Goal: Task Accomplishment & Management: Manage account settings

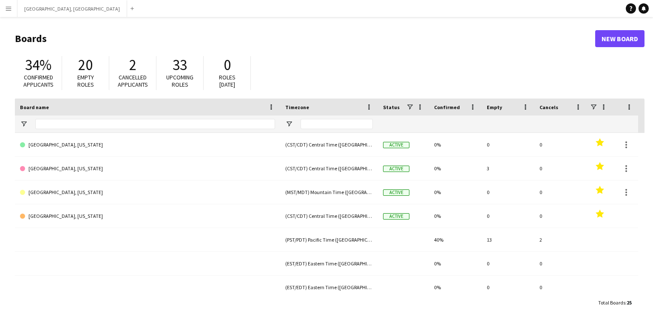
click at [9, 14] on button "Menu" at bounding box center [8, 8] width 17 height 17
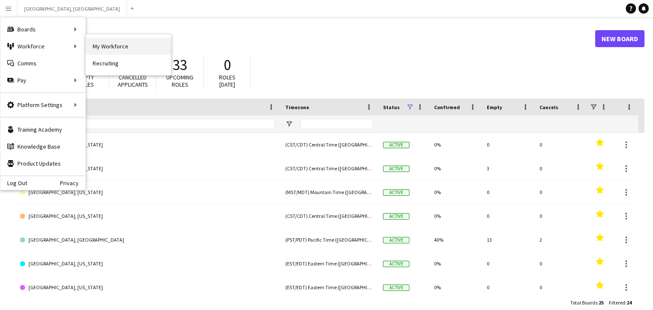
click at [102, 42] on link "My Workforce" at bounding box center [128, 46] width 85 height 17
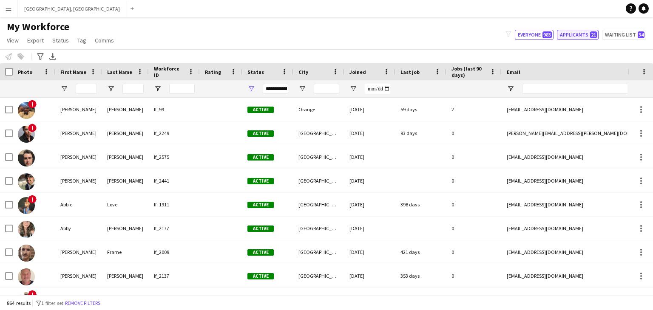
click at [582, 37] on button "Applicants 21" at bounding box center [578, 35] width 42 height 10
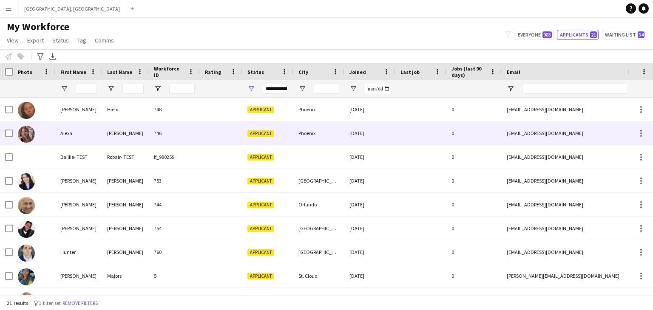
click at [197, 128] on div "746" at bounding box center [174, 133] width 51 height 23
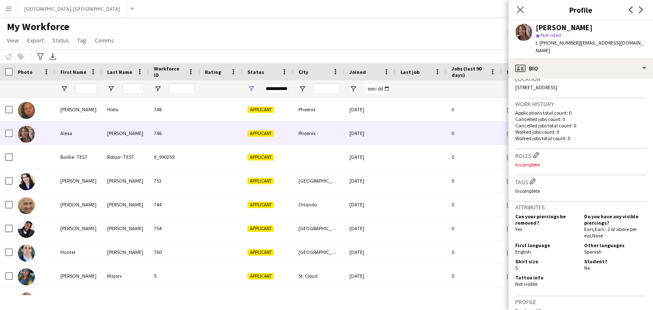
scroll to position [369, 0]
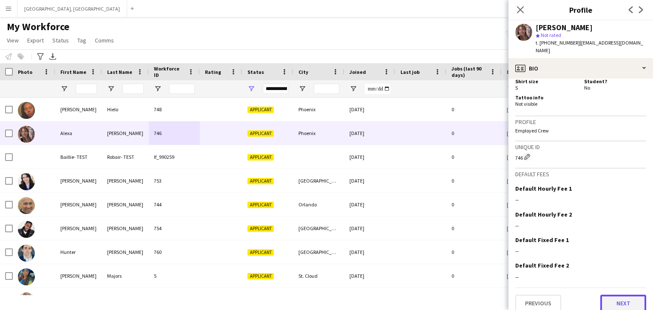
click at [621, 295] on button "Next" at bounding box center [623, 303] width 46 height 17
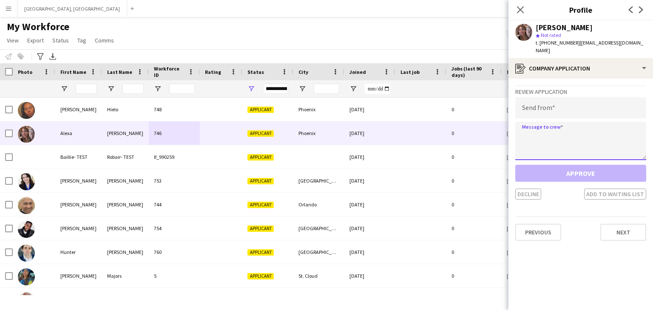
click at [585, 146] on textarea at bounding box center [580, 141] width 131 height 38
click at [631, 229] on button "Next" at bounding box center [623, 232] width 46 height 17
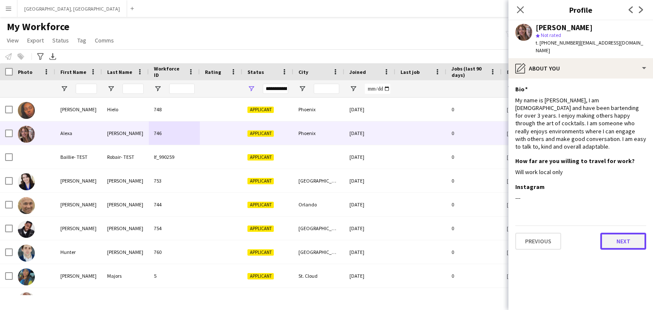
click at [631, 233] on button "Next" at bounding box center [623, 241] width 46 height 17
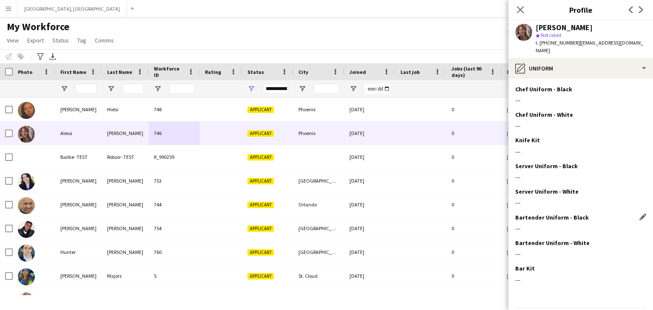
scroll to position [20, 0]
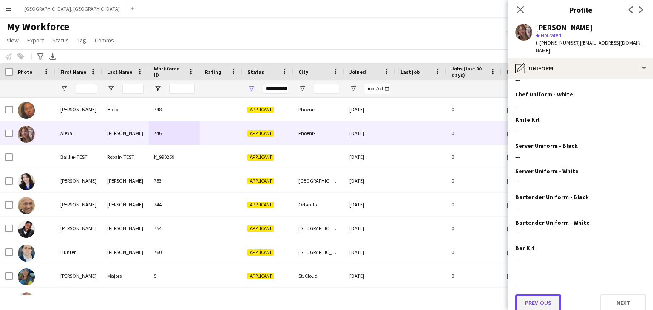
click at [552, 294] on button "Previous" at bounding box center [538, 302] width 46 height 17
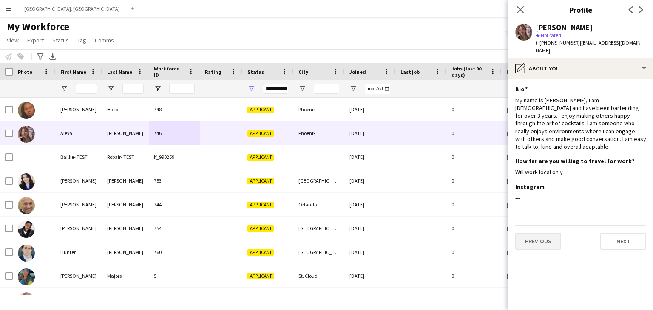
scroll to position [0, 0]
click at [544, 235] on button "Previous" at bounding box center [538, 241] width 46 height 17
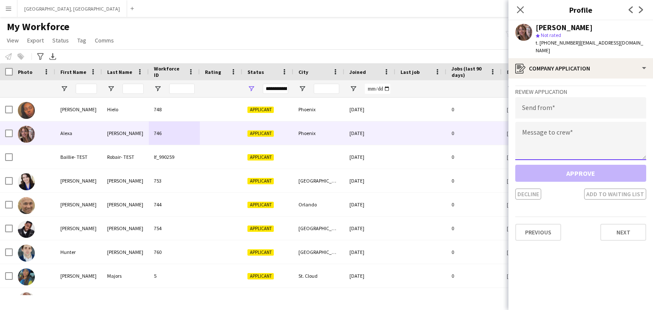
click at [561, 122] on textarea at bounding box center [580, 141] width 131 height 38
click at [609, 99] on input "email" at bounding box center [580, 107] width 131 height 21
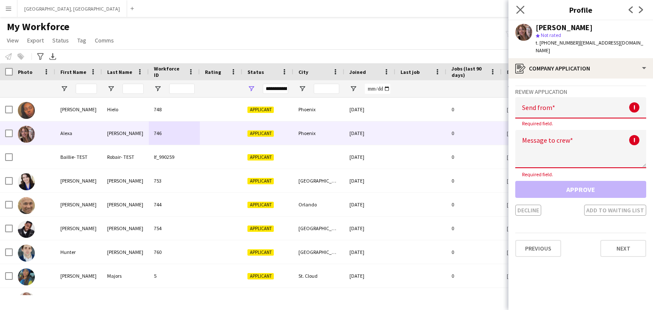
click at [521, 6] on icon "Close pop-in" at bounding box center [520, 10] width 8 height 8
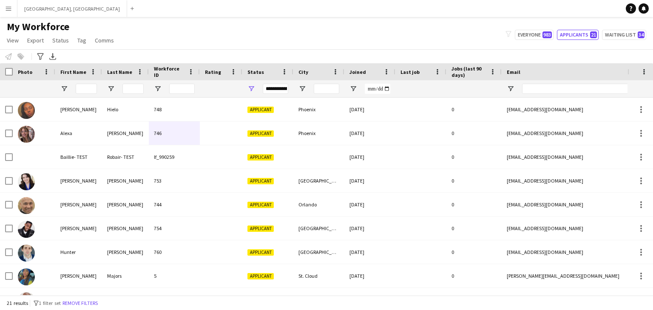
click at [396, 37] on div "My Workforce View Views Default view New view Update view Delete view Edit name…" at bounding box center [326, 34] width 653 height 29
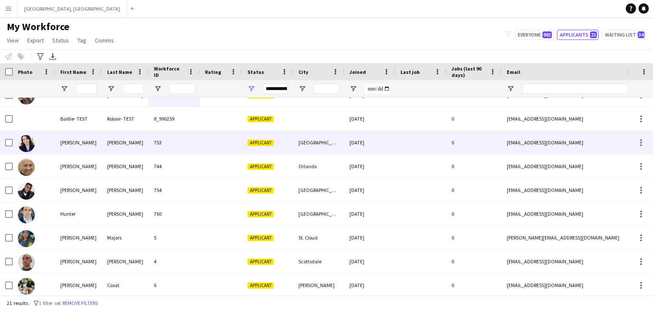
scroll to position [38, 0]
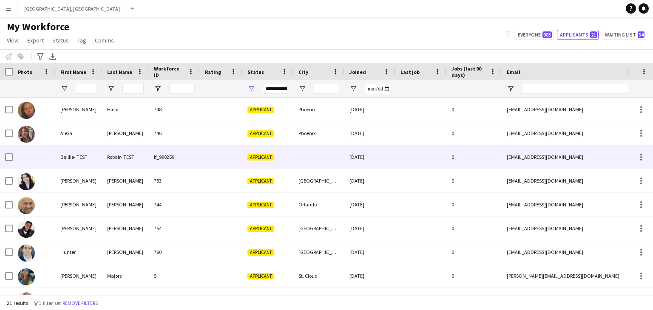
click at [118, 158] on div "Robair- TEST" at bounding box center [125, 156] width 47 height 23
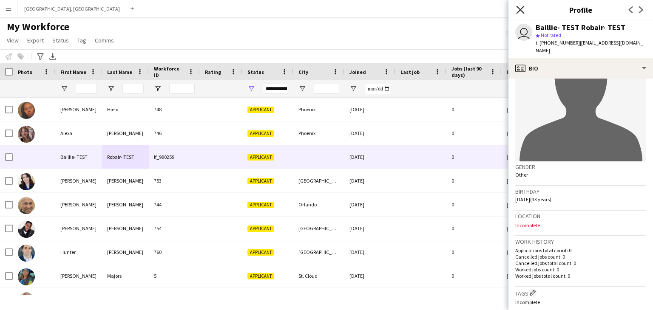
click at [522, 8] on icon "Close pop-in" at bounding box center [520, 10] width 8 height 8
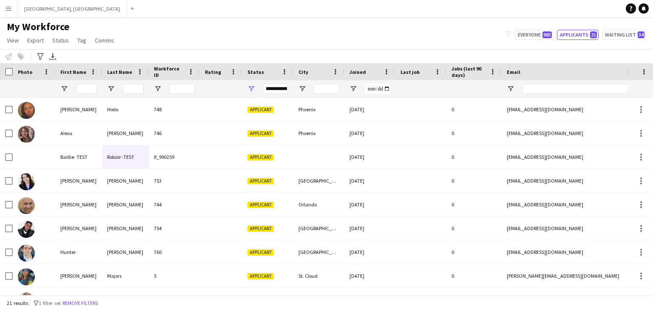
click at [373, 26] on div "My Workforce View Views Default view New view Update view Delete view Edit name…" at bounding box center [326, 34] width 653 height 29
click at [267, 36] on div "My Workforce View Views Default view New view Update view Delete view Edit name…" at bounding box center [326, 34] width 653 height 29
click at [542, 35] on button "Everyone 983" at bounding box center [534, 35] width 39 height 10
type input "**********"
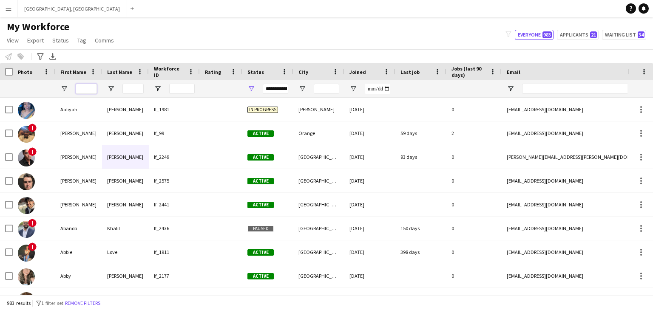
click at [91, 88] on input "First Name Filter Input" at bounding box center [86, 89] width 21 height 10
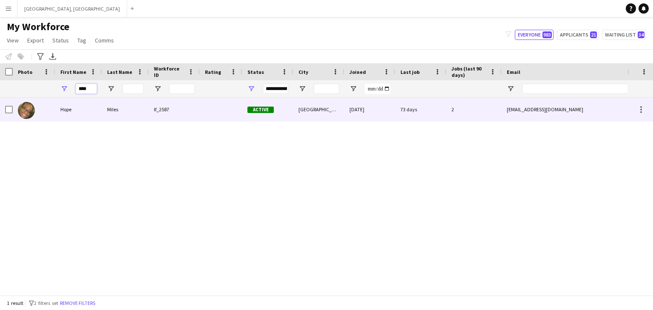
type input "****"
click at [92, 110] on div "Hope" at bounding box center [78, 109] width 47 height 23
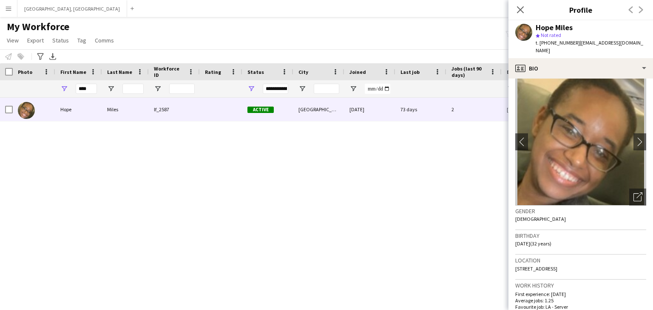
scroll to position [0, 0]
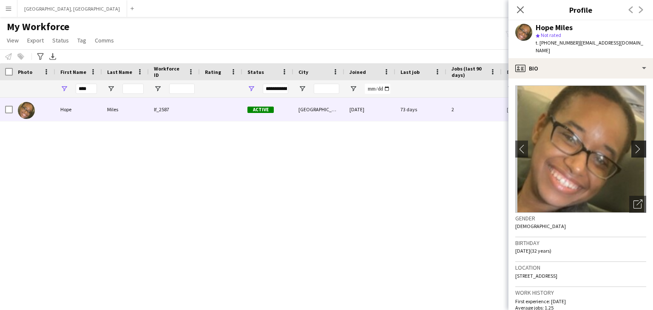
click at [640, 144] on app-icon "chevron-right" at bounding box center [639, 148] width 13 height 9
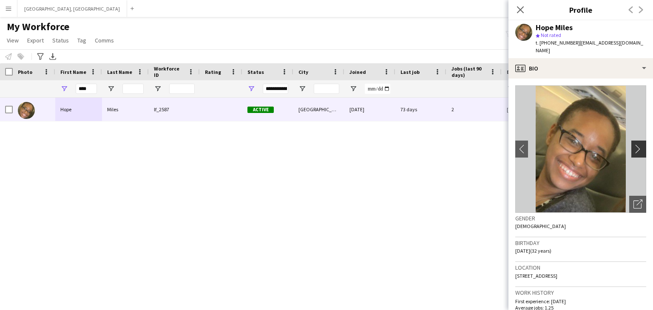
click at [641, 144] on app-icon "chevron-right" at bounding box center [639, 148] width 13 height 9
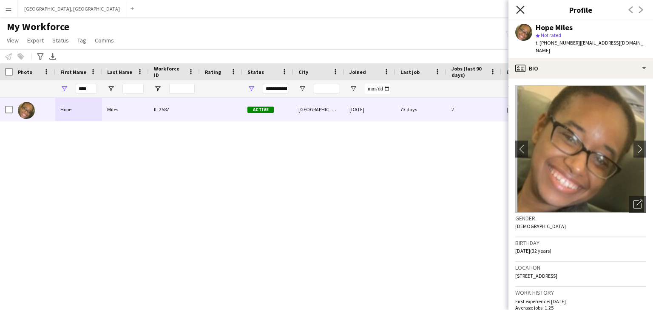
click at [520, 10] on icon at bounding box center [520, 10] width 8 height 8
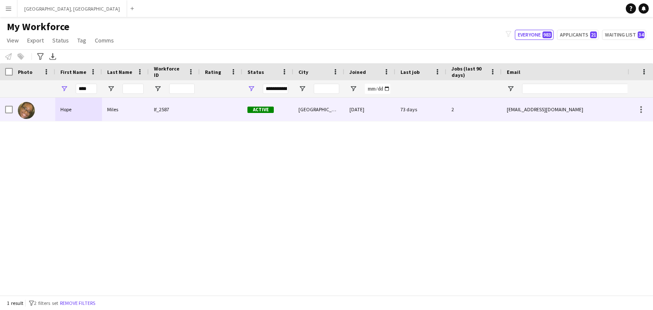
click at [48, 102] on div at bounding box center [34, 109] width 42 height 23
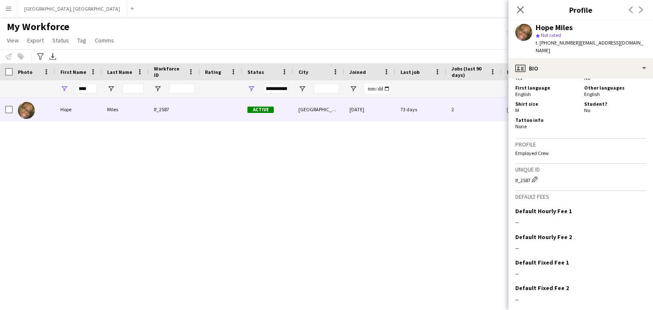
scroll to position [381, 0]
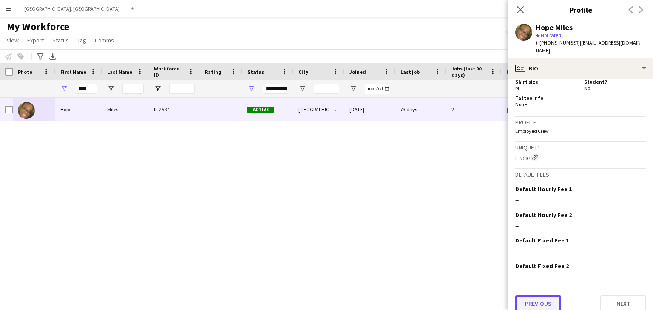
click at [537, 295] on button "Previous" at bounding box center [538, 303] width 46 height 17
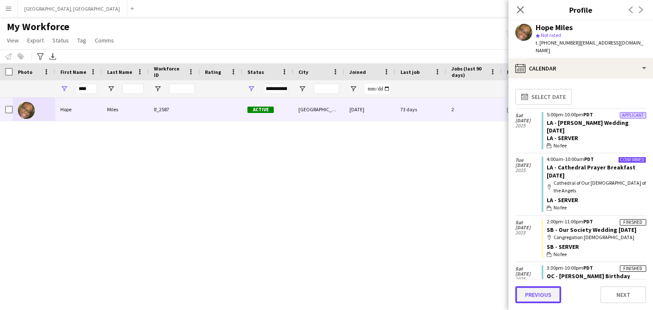
click at [531, 297] on button "Previous" at bounding box center [538, 294] width 46 height 17
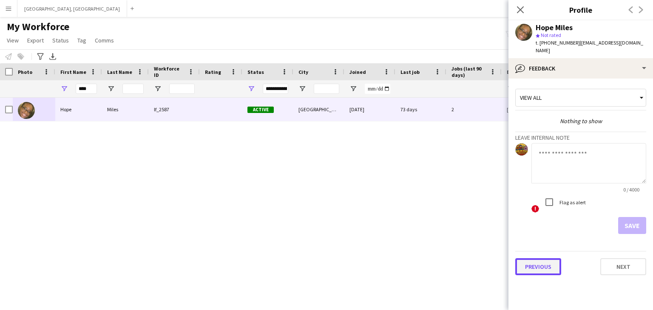
click at [544, 259] on button "Previous" at bounding box center [538, 266] width 46 height 17
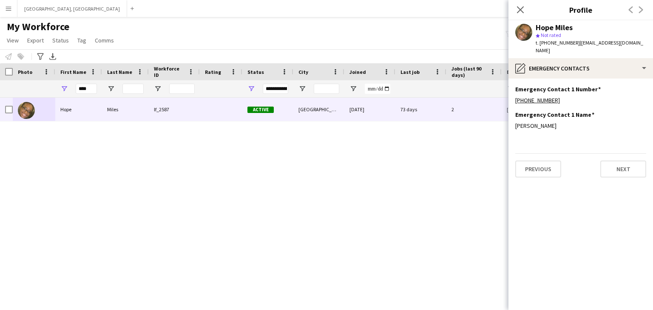
click at [541, 153] on div "Previous Next" at bounding box center [580, 165] width 131 height 24
click at [541, 161] on button "Previous" at bounding box center [538, 169] width 46 height 17
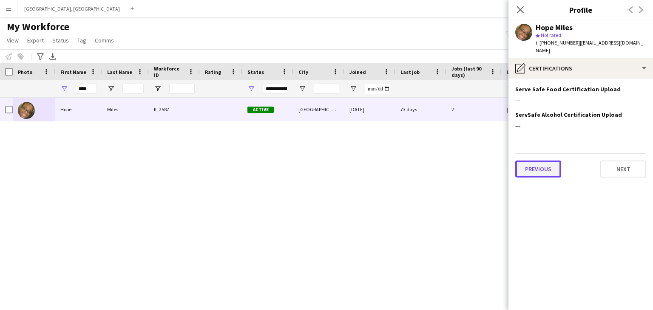
click at [538, 161] on button "Previous" at bounding box center [538, 169] width 46 height 17
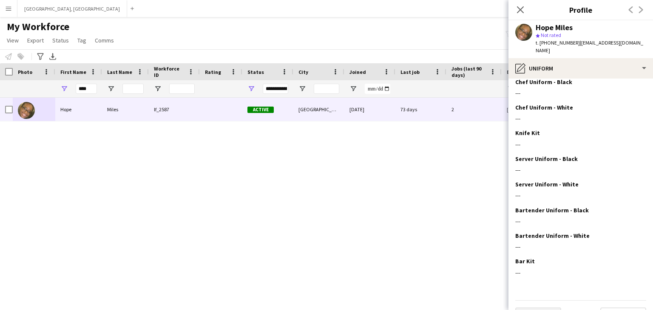
scroll to position [20, 0]
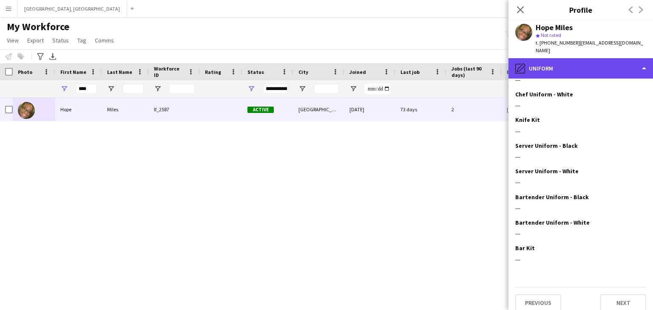
click at [638, 61] on div "pencil4 Uniform" at bounding box center [580, 68] width 144 height 20
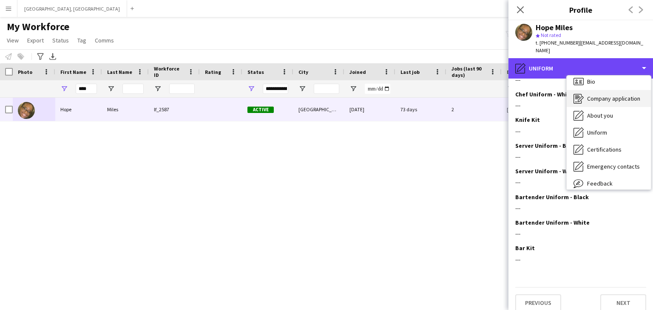
scroll to position [0, 0]
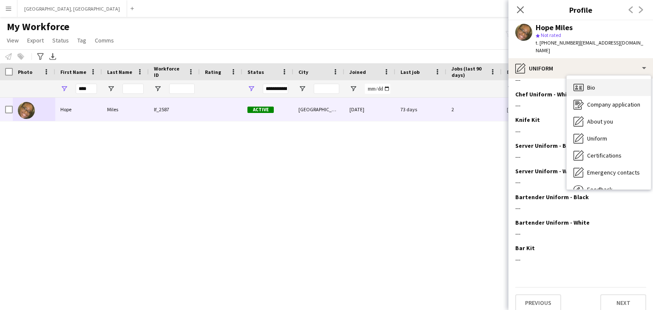
click at [597, 82] on div "Bio Bio" at bounding box center [608, 87] width 84 height 17
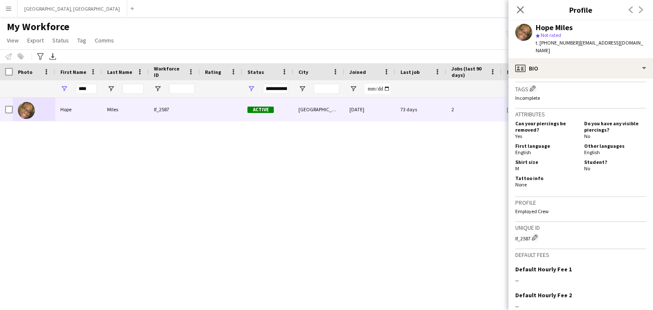
scroll to position [301, 0]
click at [4, 8] on button "Menu" at bounding box center [8, 8] width 17 height 17
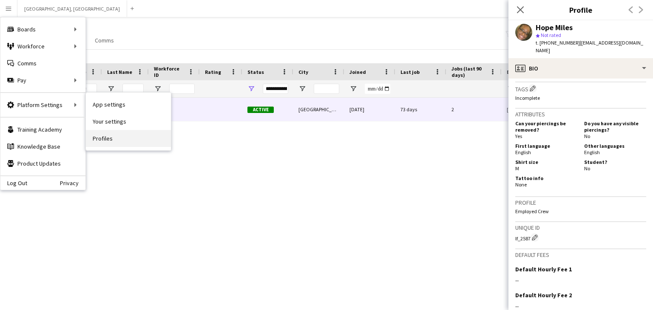
click at [116, 139] on link "Profiles" at bounding box center [128, 138] width 85 height 17
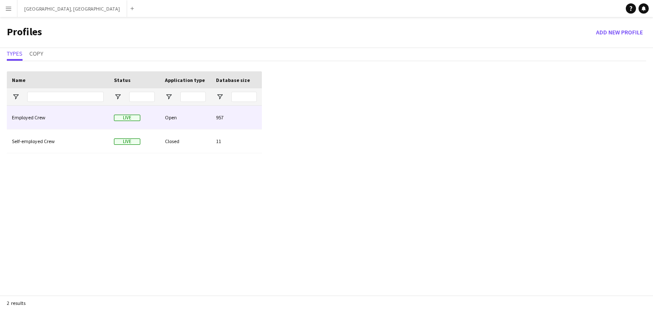
click at [38, 119] on div "Employed Crew" at bounding box center [58, 117] width 102 height 23
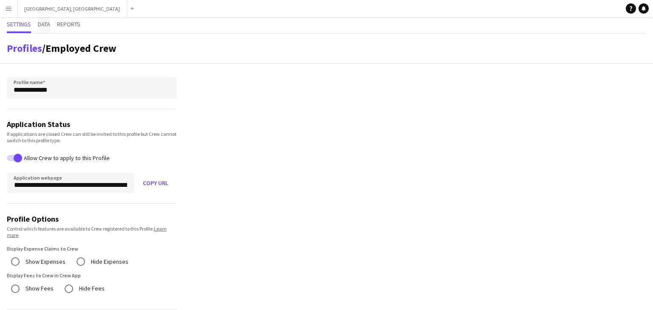
click at [46, 27] on span "Data" at bounding box center [44, 24] width 12 height 6
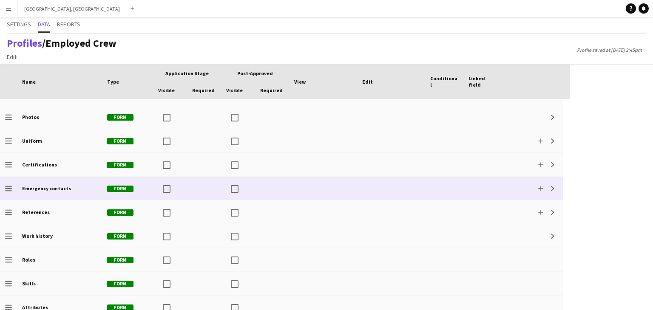
scroll to position [48, 0]
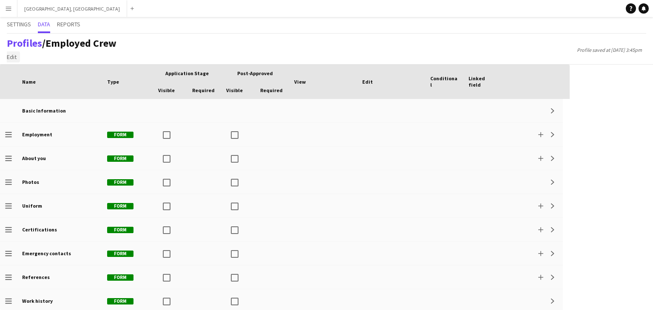
click at [12, 58] on span "Edit" at bounding box center [12, 57] width 10 height 8
click at [21, 75] on span "Add section" at bounding box center [26, 75] width 31 height 8
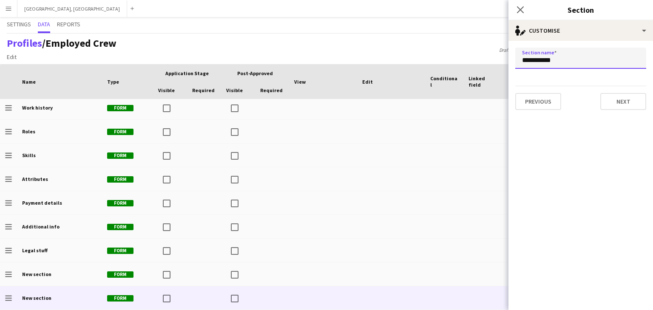
click at [572, 62] on input "**********" at bounding box center [580, 58] width 131 height 21
type input "******"
click at [625, 110] on form "Section name ****** Previous Next" at bounding box center [580, 79] width 144 height 76
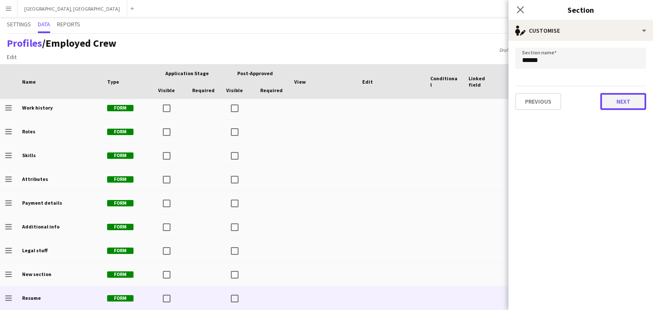
click at [624, 106] on button "Next" at bounding box center [623, 101] width 46 height 17
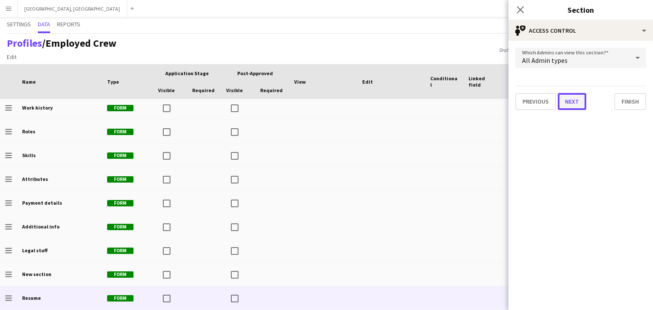
click at [573, 103] on button "Next" at bounding box center [572, 101] width 28 height 17
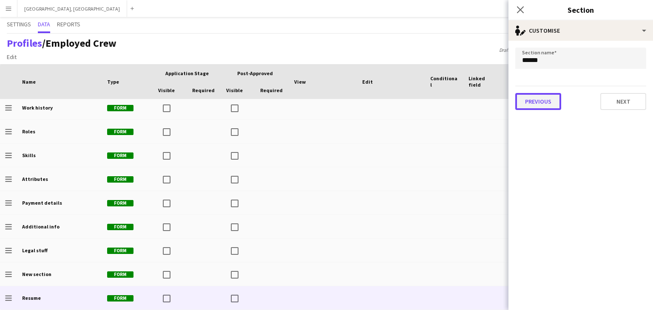
click at [550, 101] on button "Previous" at bounding box center [538, 101] width 46 height 17
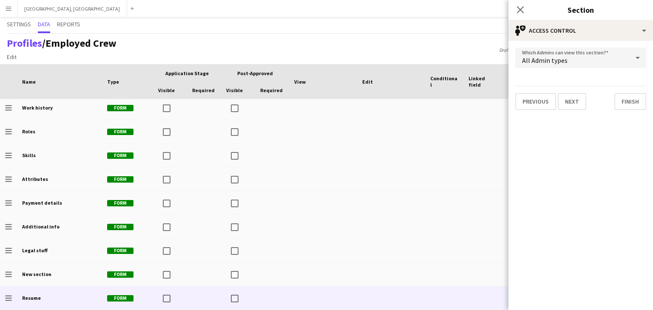
click at [579, 64] on div "All Admin types" at bounding box center [572, 58] width 114 height 20
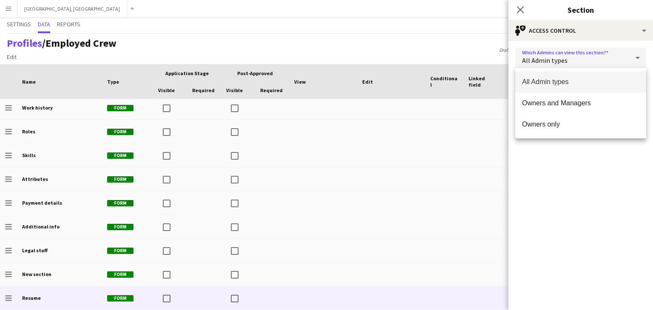
click at [579, 64] on div at bounding box center [326, 155] width 653 height 310
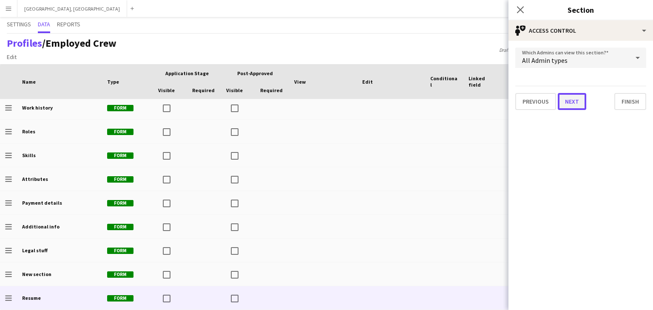
click at [569, 100] on button "Next" at bounding box center [572, 101] width 28 height 17
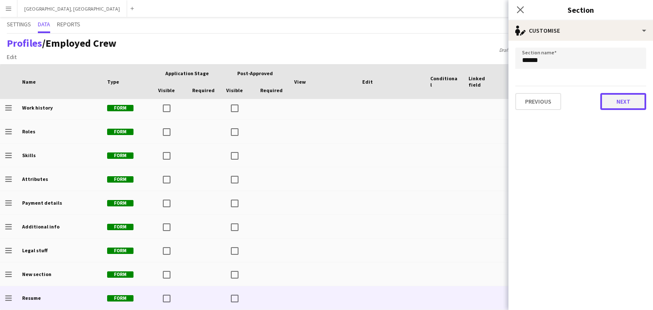
click at [617, 103] on button "Next" at bounding box center [623, 101] width 46 height 17
click at [623, 106] on button "Finish" at bounding box center [630, 101] width 32 height 17
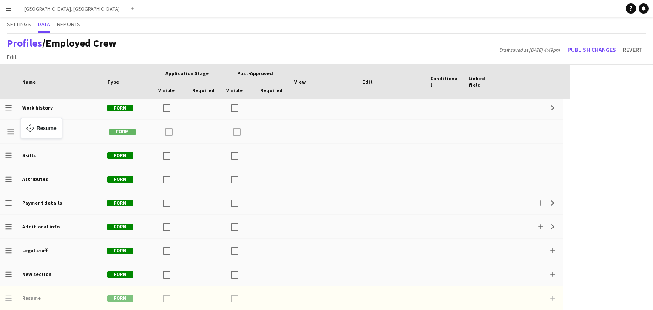
drag, startPoint x: 8, startPoint y: 297, endPoint x: 25, endPoint y: 123, distance: 174.6
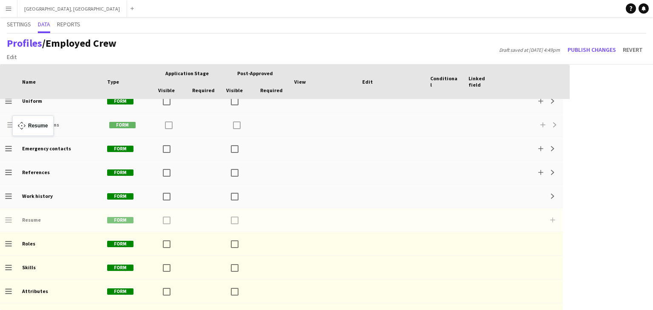
drag, startPoint x: 7, startPoint y: 218, endPoint x: 17, endPoint y: 121, distance: 97.8
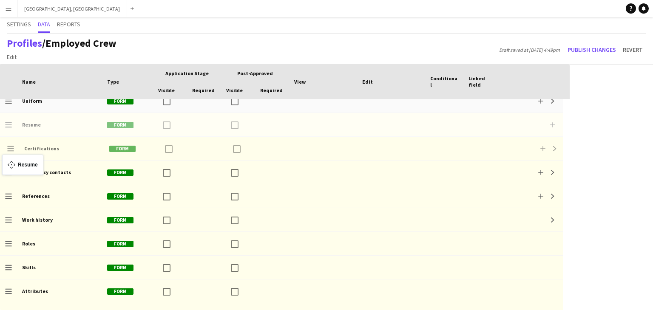
drag, startPoint x: 6, startPoint y: 123, endPoint x: 6, endPoint y: 160, distance: 36.5
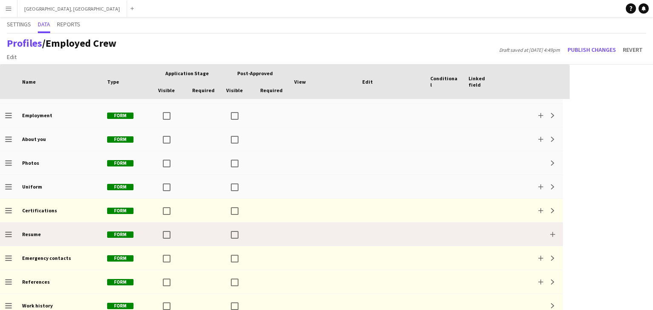
click at [140, 235] on div "Form" at bounding box center [127, 234] width 51 height 23
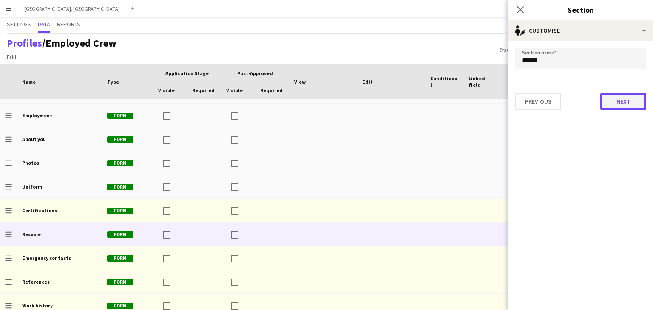
click at [623, 100] on button "Next" at bounding box center [623, 101] width 46 height 17
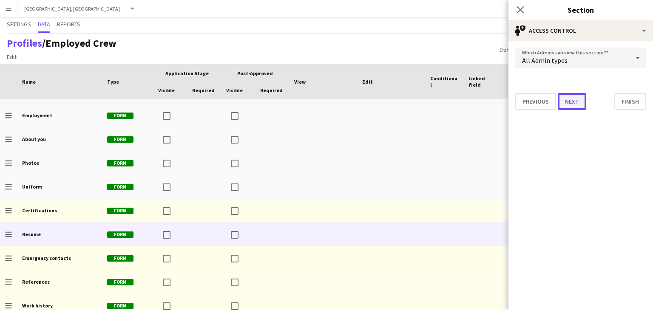
click at [575, 104] on button "Next" at bounding box center [572, 101] width 28 height 17
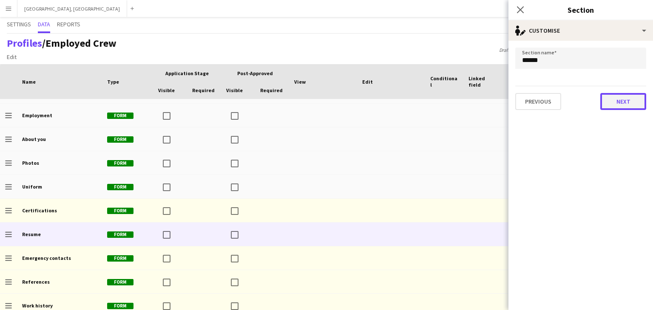
click at [620, 102] on button "Next" at bounding box center [623, 101] width 46 height 17
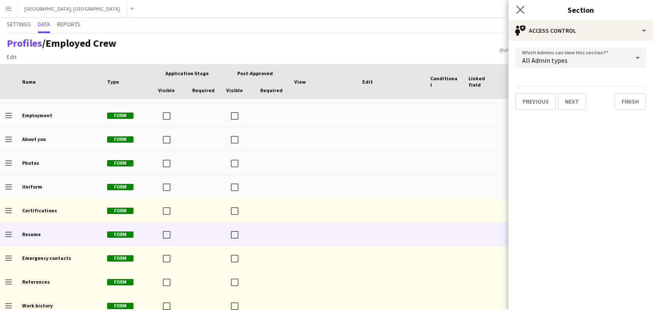
click at [520, 5] on app-icon "Close pop-in" at bounding box center [520, 10] width 12 height 12
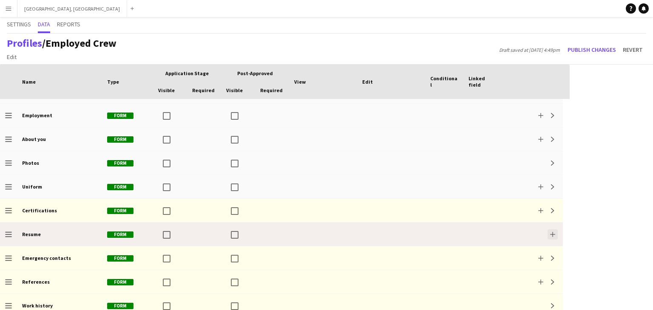
click at [548, 235] on button "Add" at bounding box center [552, 234] width 10 height 10
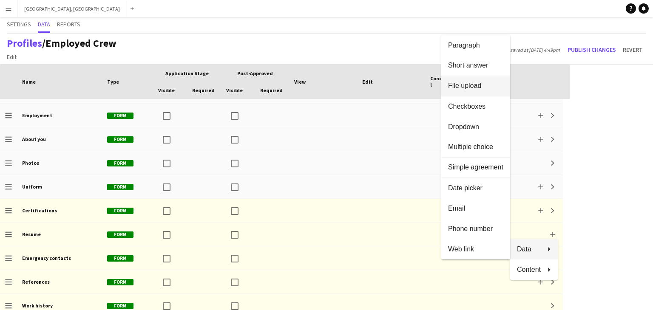
click at [468, 85] on span "File upload" at bounding box center [475, 86] width 55 height 8
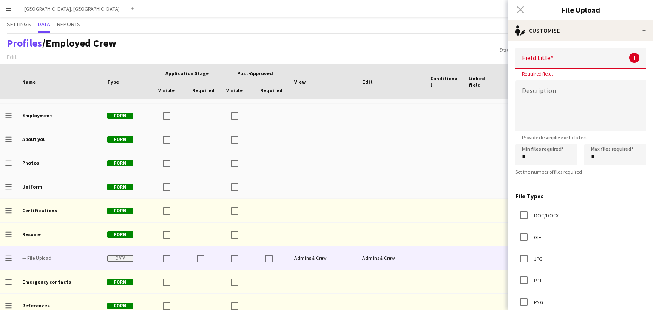
click at [558, 64] on input at bounding box center [580, 58] width 131 height 21
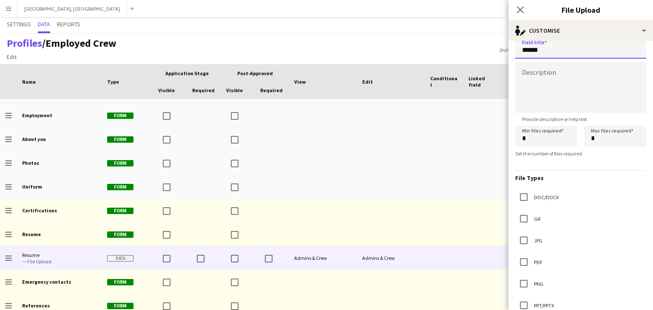
scroll to position [34, 0]
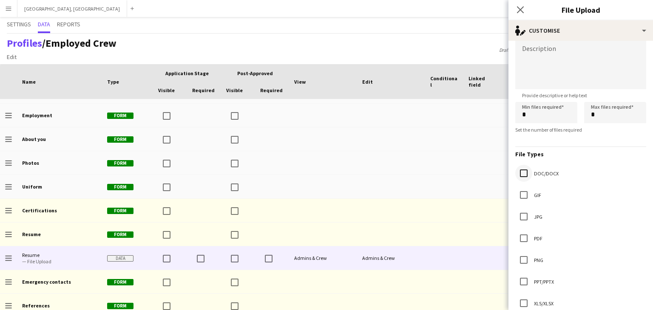
type input "******"
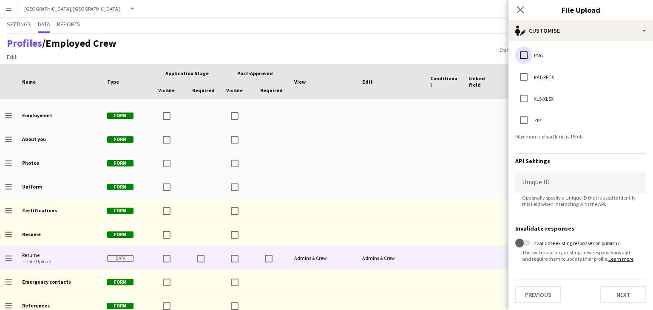
scroll to position [243, 0]
click at [623, 299] on button "Next" at bounding box center [623, 294] width 46 height 17
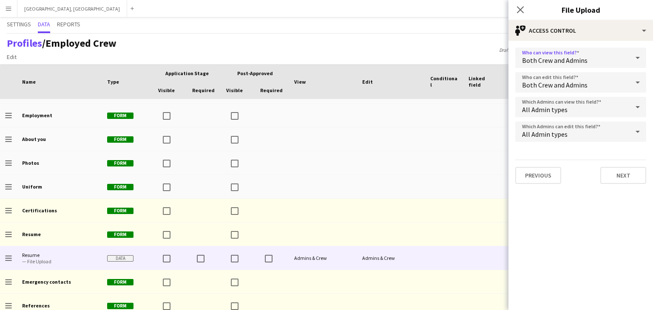
click at [606, 61] on div "Both Crew and Admins" at bounding box center [572, 58] width 114 height 20
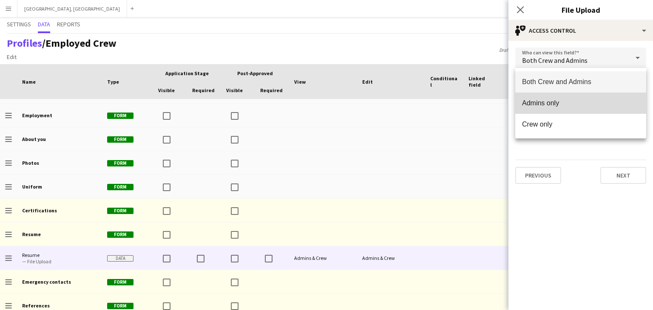
click at [561, 100] on span "Admins only" at bounding box center [580, 103] width 117 height 8
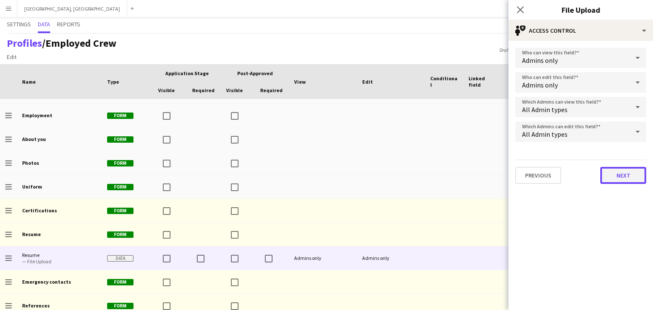
click at [620, 178] on button "Next" at bounding box center [623, 175] width 46 height 17
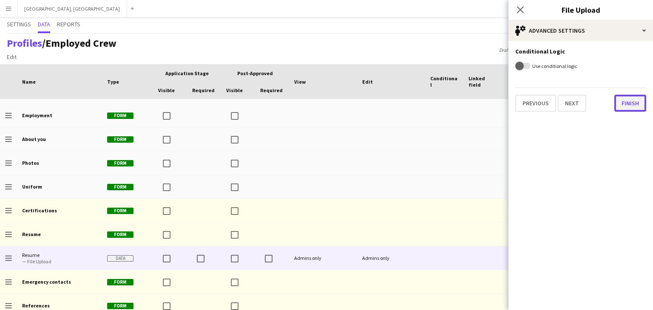
click at [628, 104] on button "Finish" at bounding box center [630, 103] width 32 height 17
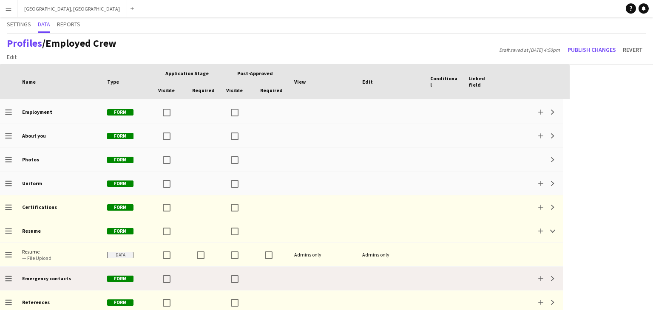
scroll to position [23, 0]
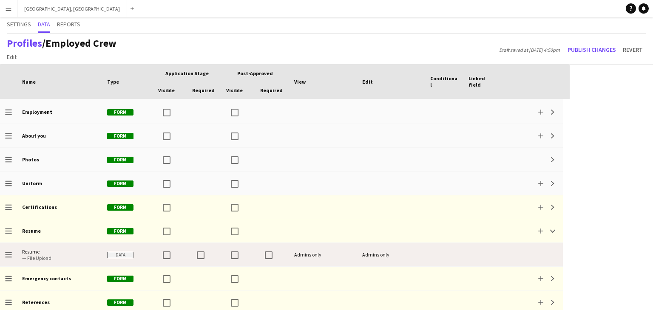
click at [320, 256] on div "Admins only" at bounding box center [323, 254] width 68 height 23
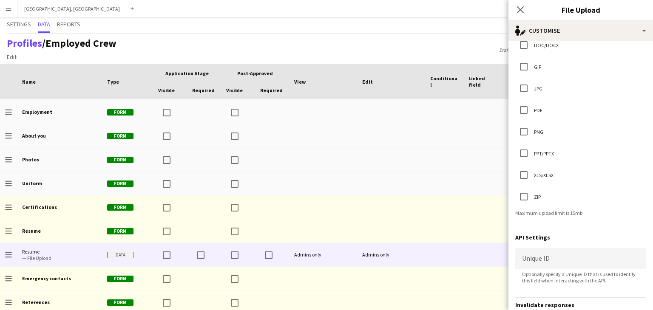
scroll to position [243, 0]
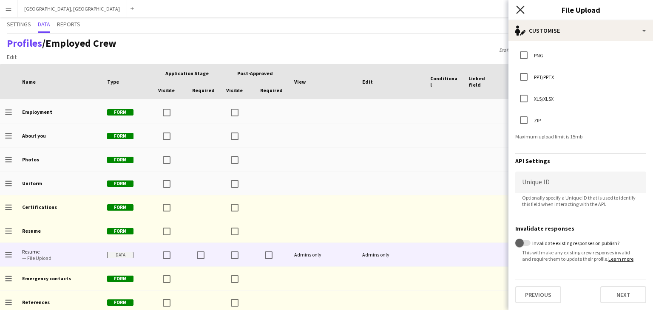
click at [520, 13] on icon "Close pop-in" at bounding box center [520, 10] width 8 height 8
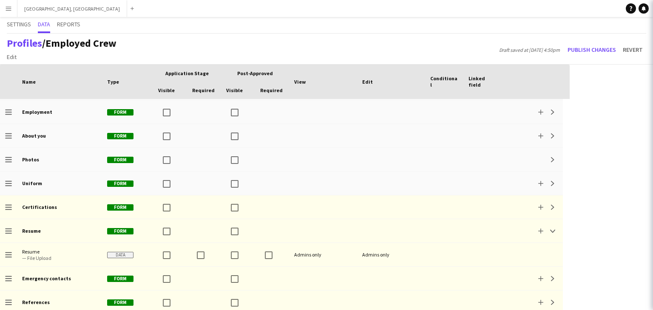
scroll to position [0, 0]
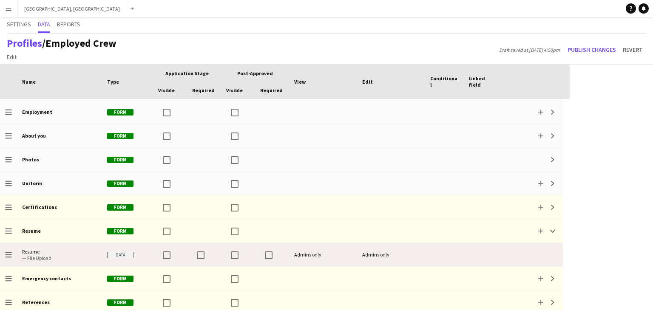
click at [219, 258] on div at bounding box center [204, 254] width 34 height 23
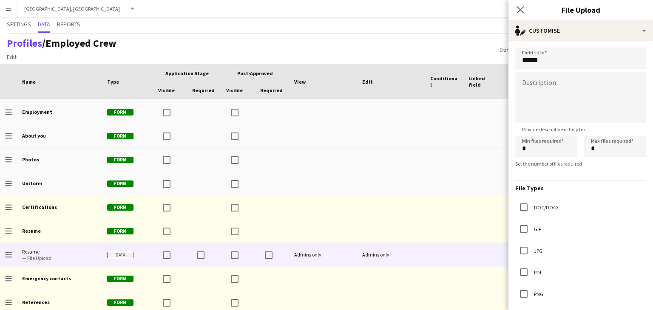
scroll to position [243, 0]
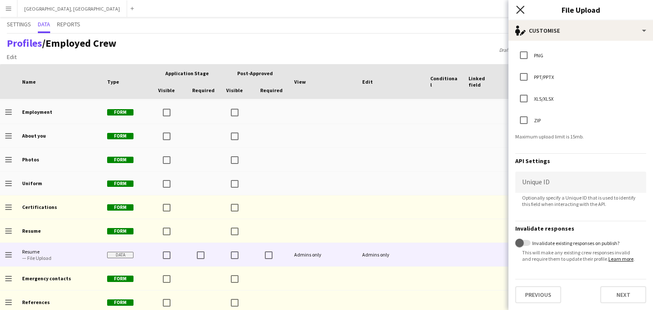
click at [521, 9] on icon "Close pop-in" at bounding box center [520, 10] width 8 height 8
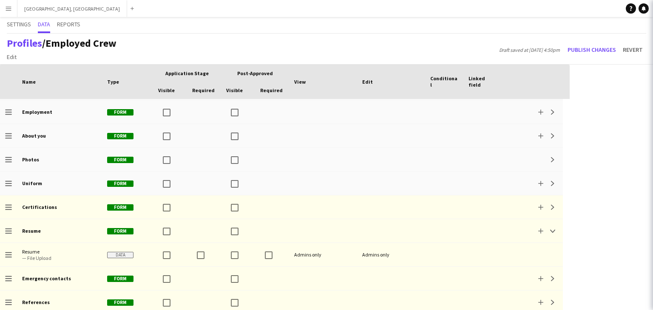
scroll to position [0, 0]
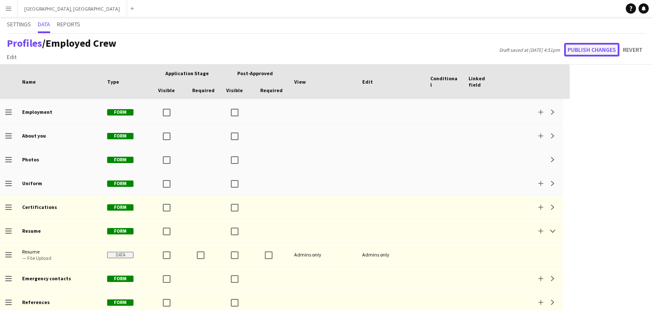
click at [592, 49] on button "Publish changes" at bounding box center [591, 50] width 55 height 14
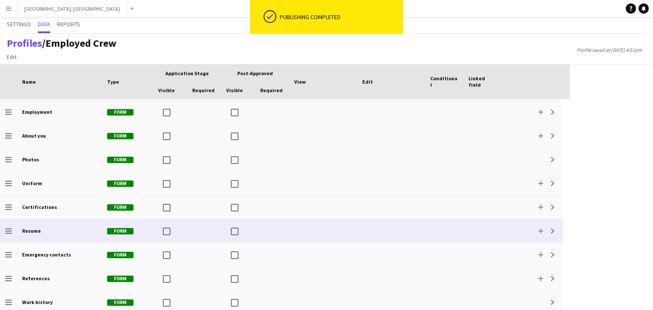
click at [60, 232] on div "Resume" at bounding box center [59, 230] width 85 height 23
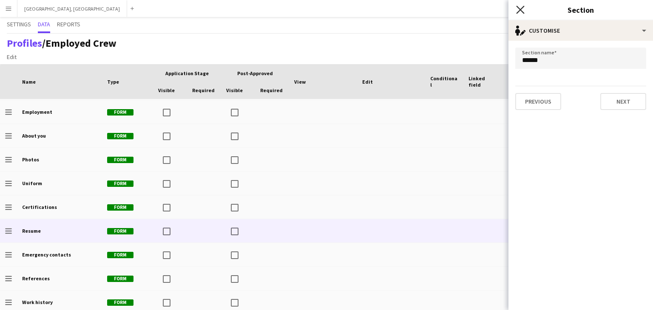
click at [517, 13] on icon at bounding box center [520, 10] width 8 height 8
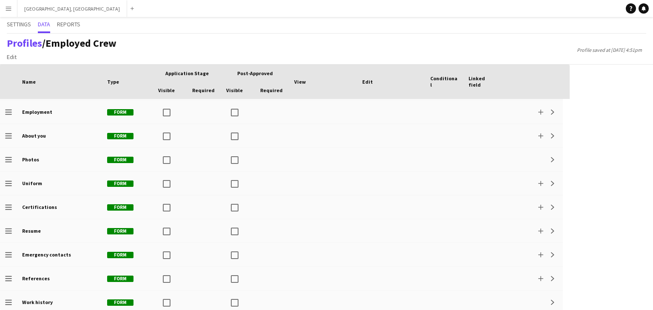
click at [2, 14] on button "Menu" at bounding box center [8, 8] width 17 height 17
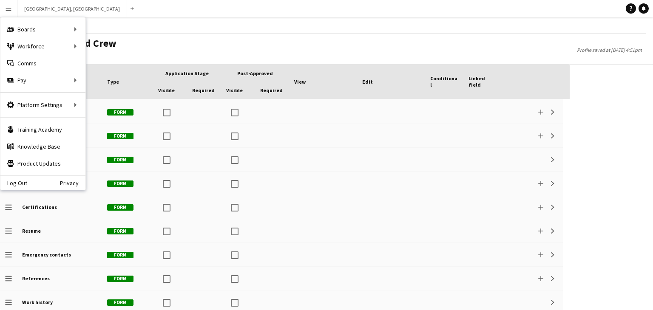
click at [280, 20] on div "Settings Data Reports" at bounding box center [326, 25] width 639 height 17
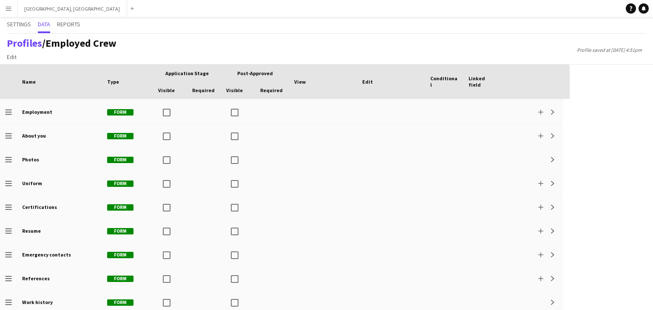
click at [4, 11] on button "Menu" at bounding box center [8, 8] width 17 height 17
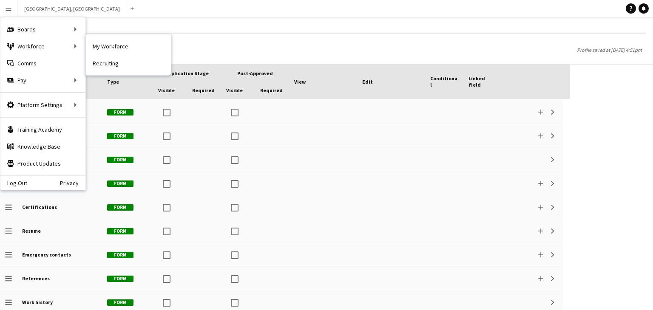
click at [127, 47] on link "My Workforce" at bounding box center [128, 46] width 85 height 17
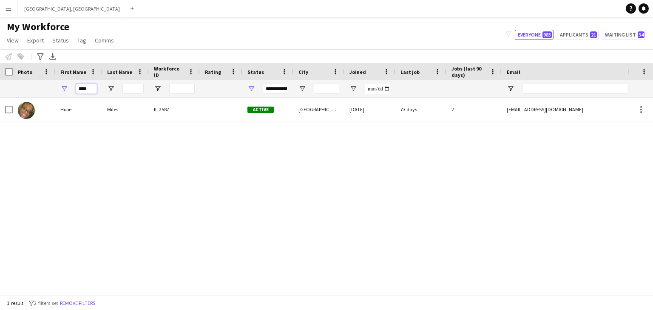
click at [88, 89] on input "****" at bounding box center [86, 89] width 21 height 10
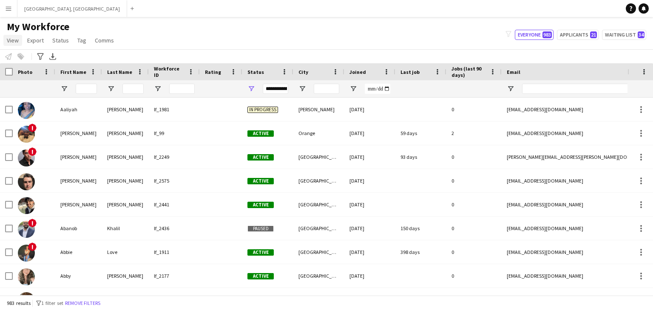
click at [9, 40] on span "View" at bounding box center [13, 41] width 12 height 8
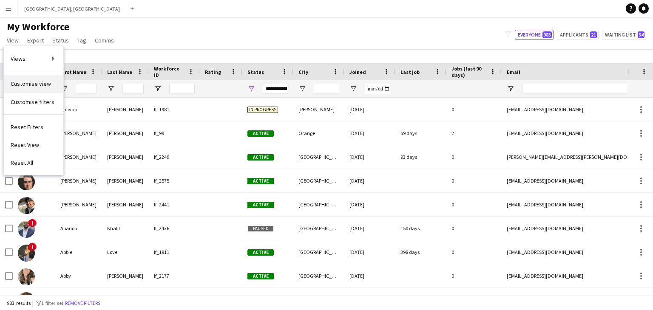
click at [25, 84] on span "Customise view" at bounding box center [31, 84] width 40 height 8
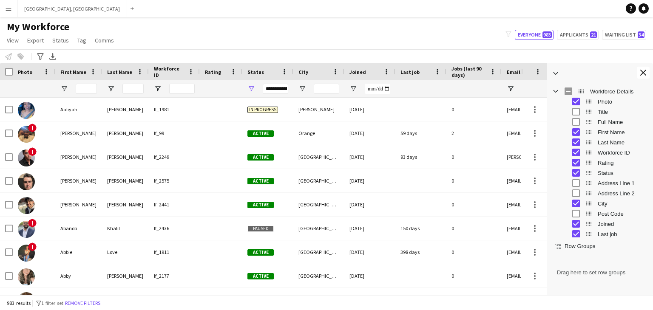
click at [580, 93] on span "Workforce Details Column Group" at bounding box center [581, 92] width 8 height 8
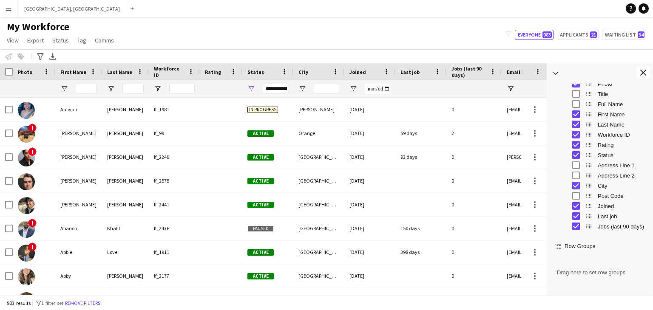
scroll to position [41, 0]
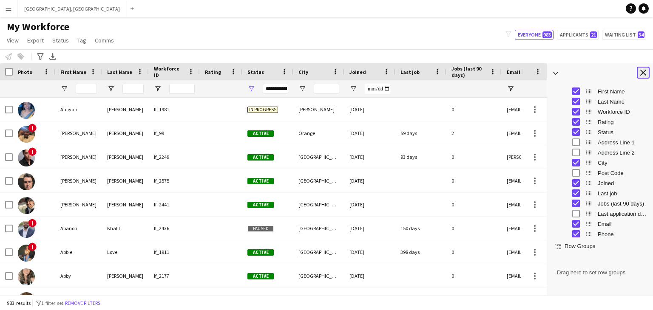
click at [640, 73] on app-icon "Close tool panel" at bounding box center [643, 73] width 6 height 6
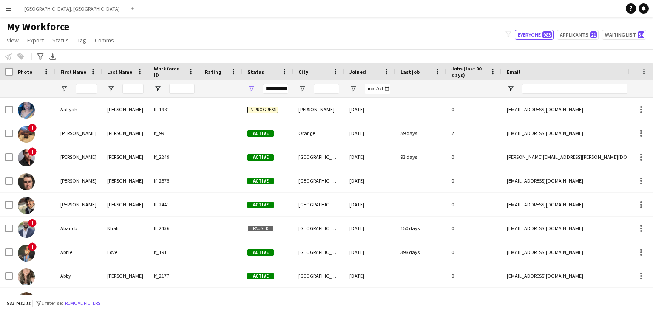
click at [306, 37] on div "My Workforce View Views Default view New view Update view Delete view Edit name…" at bounding box center [326, 34] width 653 height 29
click at [85, 41] on link "Tag" at bounding box center [82, 40] width 16 height 11
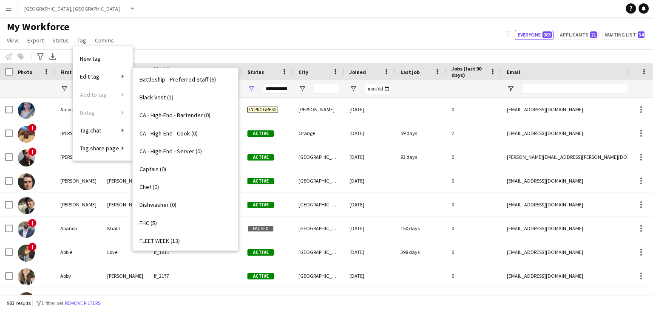
scroll to position [0, 0]
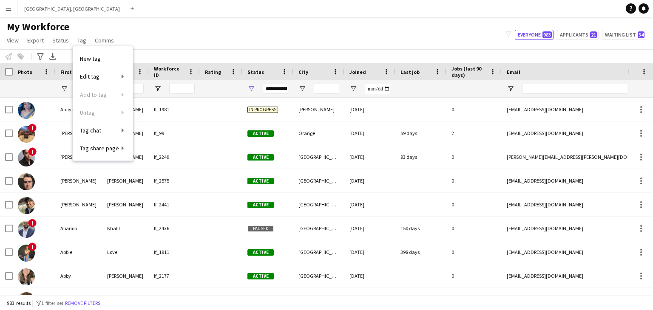
click at [212, 34] on div "My Workforce View Views Default view New view Update view Delete view Edit name…" at bounding box center [326, 34] width 653 height 29
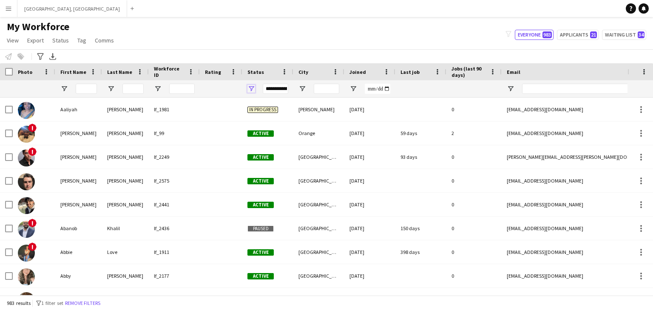
click at [252, 88] on span "Open Filter Menu" at bounding box center [251, 89] width 8 height 8
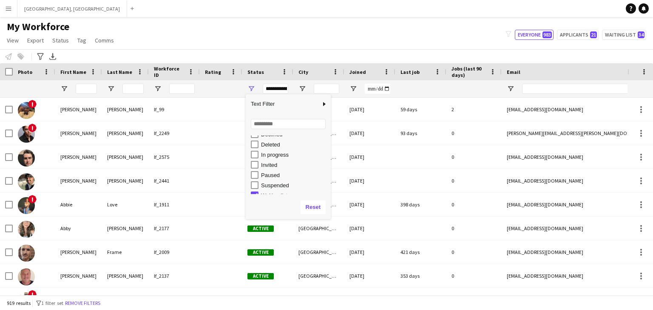
scroll to position [53, 0]
type input "**********"
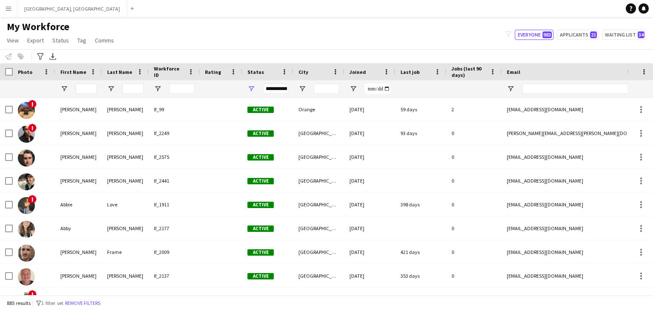
click at [231, 34] on div "My Workforce View Views Default view New view Update view Delete view Edit name…" at bounding box center [326, 34] width 653 height 29
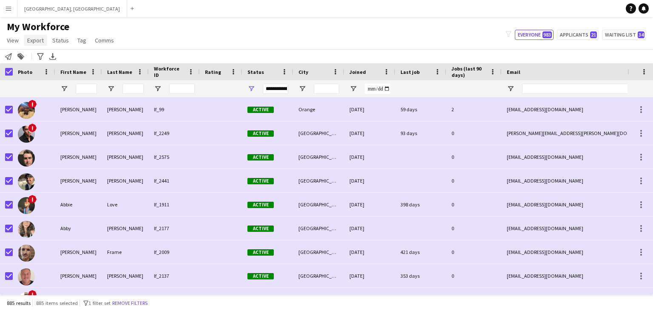
click at [32, 42] on span "Export" at bounding box center [35, 41] width 17 height 8
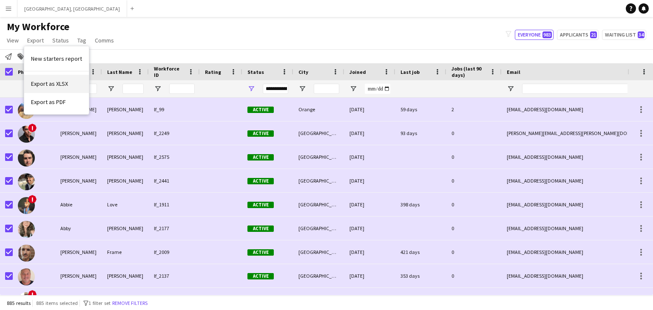
click at [58, 85] on span "Export as XLSX" at bounding box center [49, 84] width 37 height 8
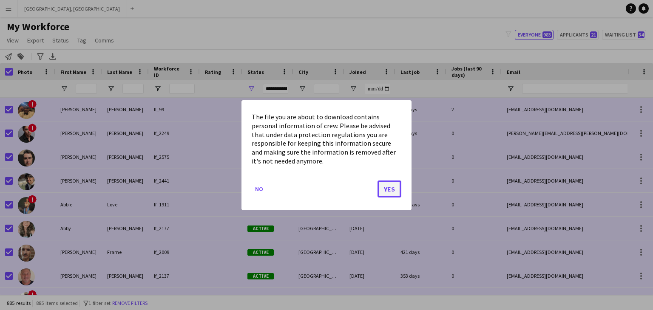
click at [389, 190] on button "Yes" at bounding box center [389, 188] width 24 height 17
